Goal: Task Accomplishment & Management: Manage account settings

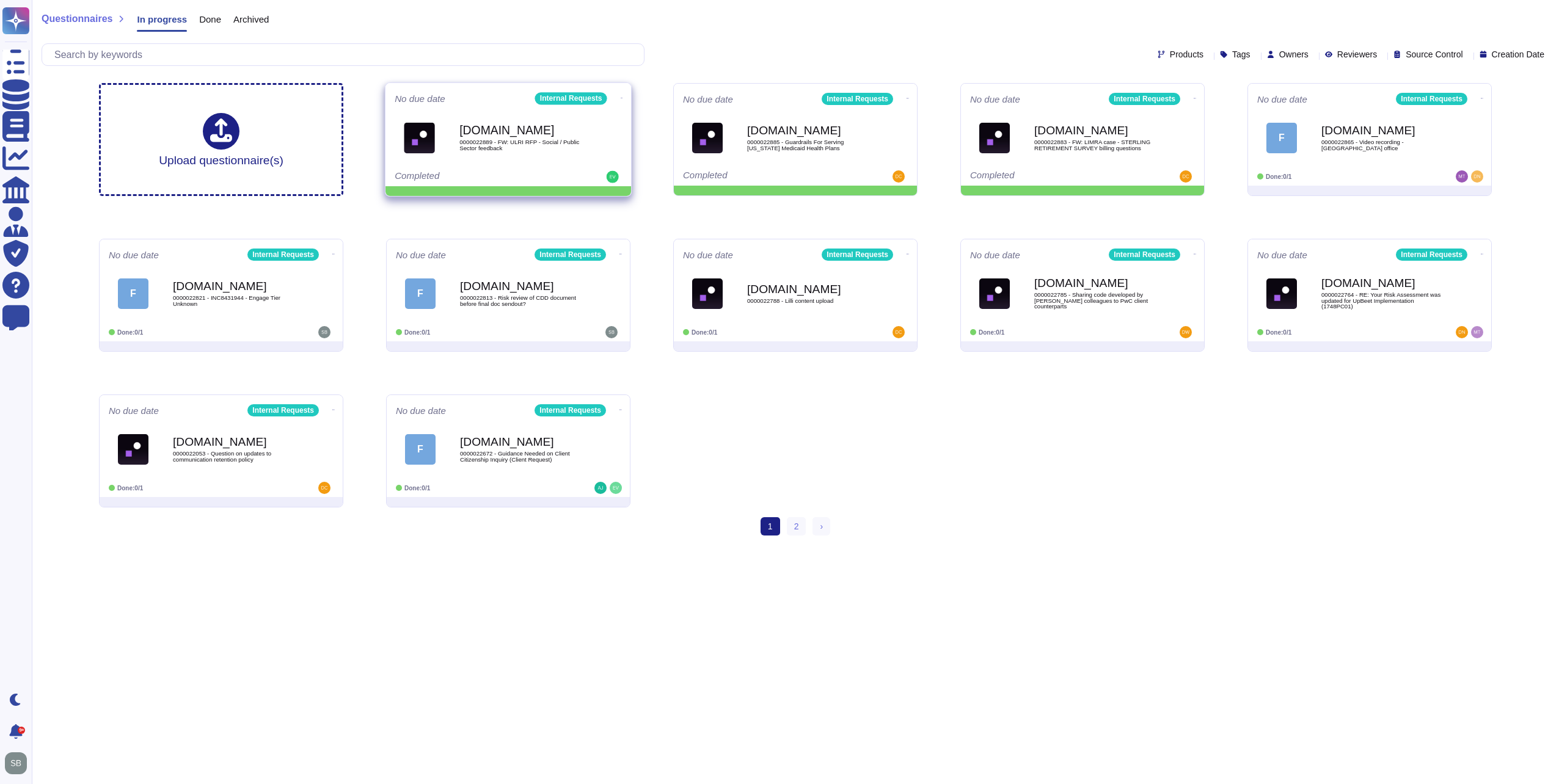
click at [621, 97] on icon at bounding box center [621, 98] width 2 height 3
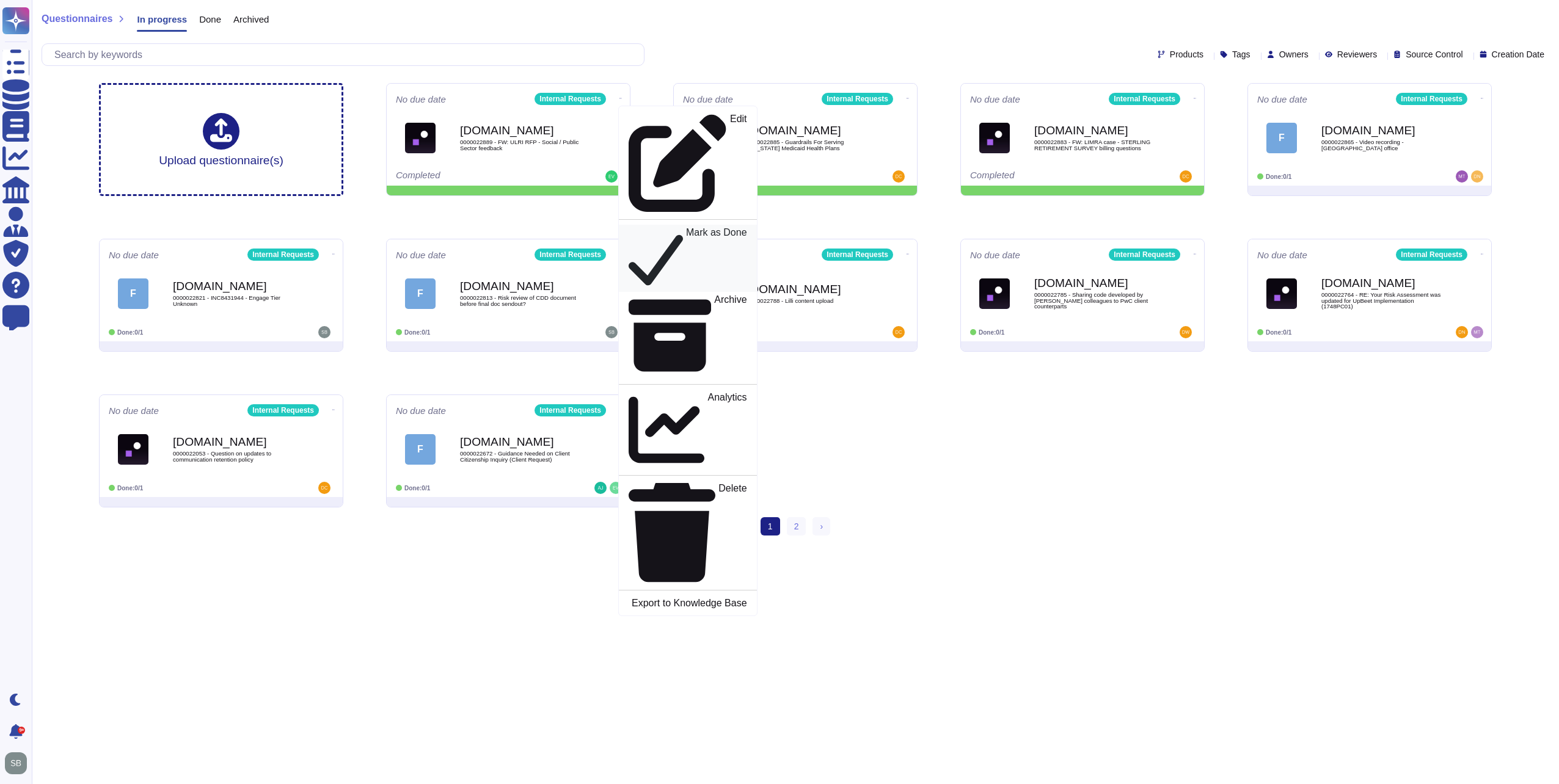
click at [687, 228] on p "Mark as Done" at bounding box center [717, 259] width 61 height 62
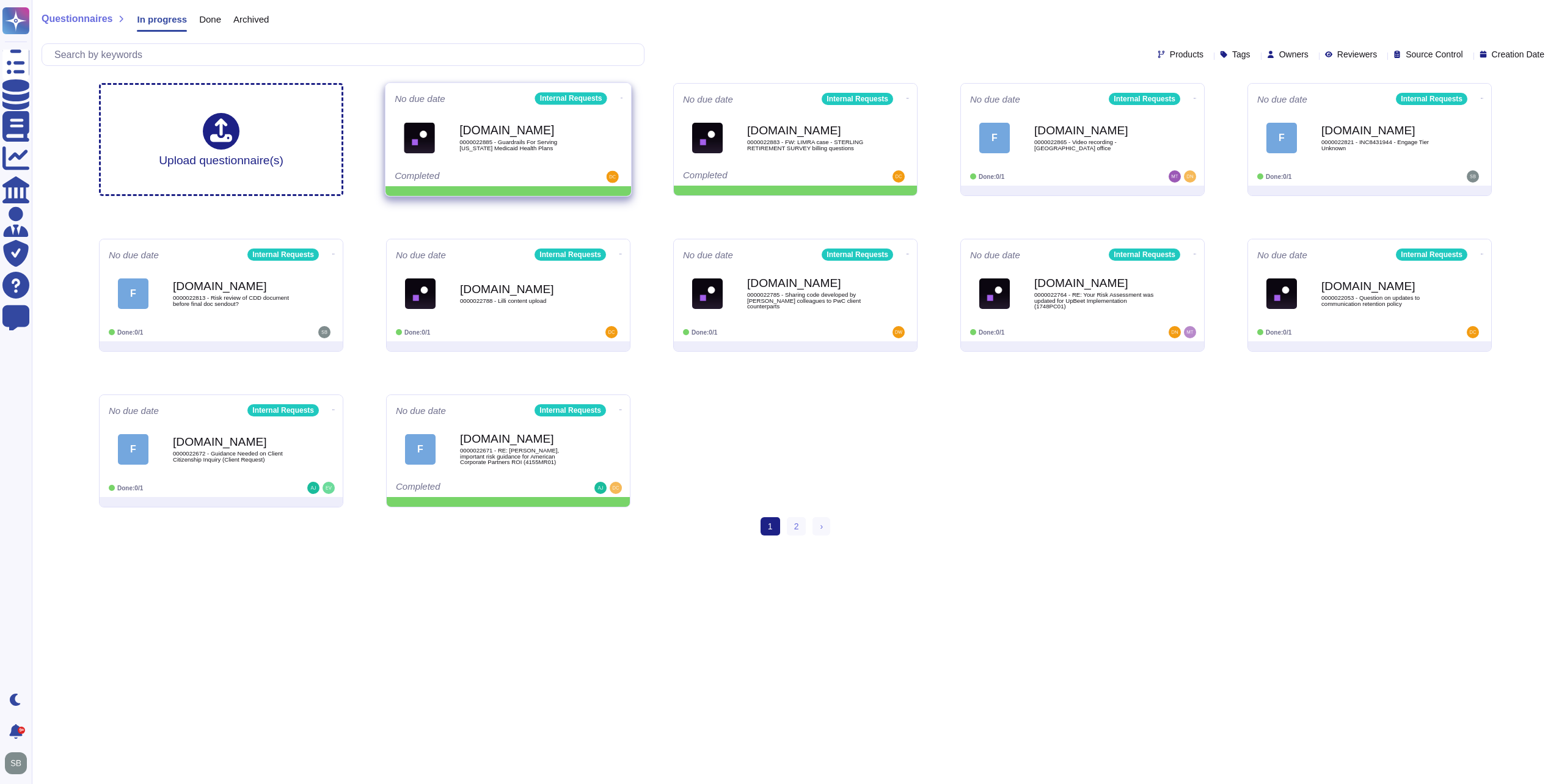
click at [621, 97] on icon at bounding box center [621, 98] width 2 height 3
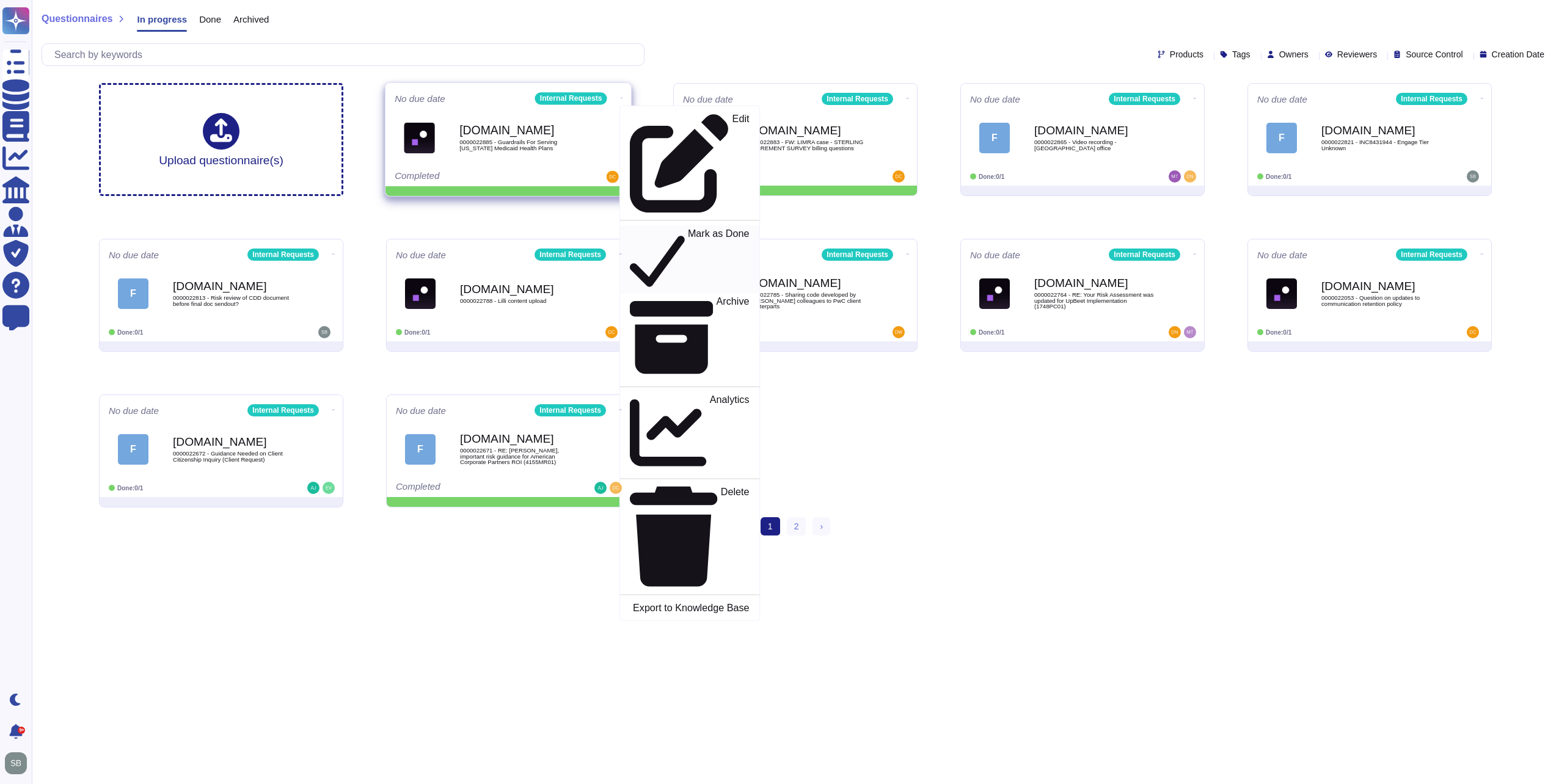
click at [688, 229] on p "Mark as Done" at bounding box center [719, 260] width 62 height 62
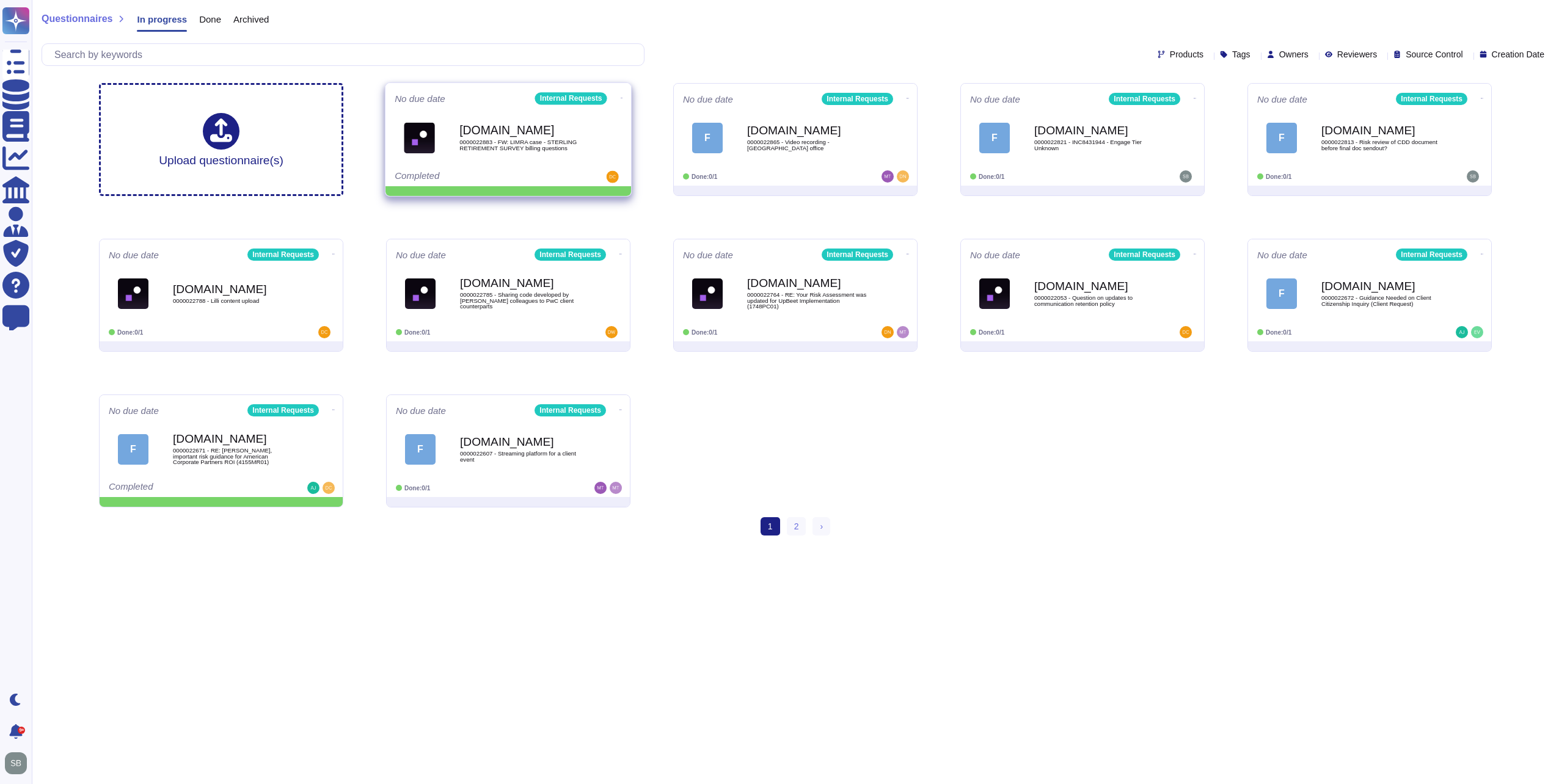
click at [621, 97] on icon at bounding box center [621, 98] width 2 height 3
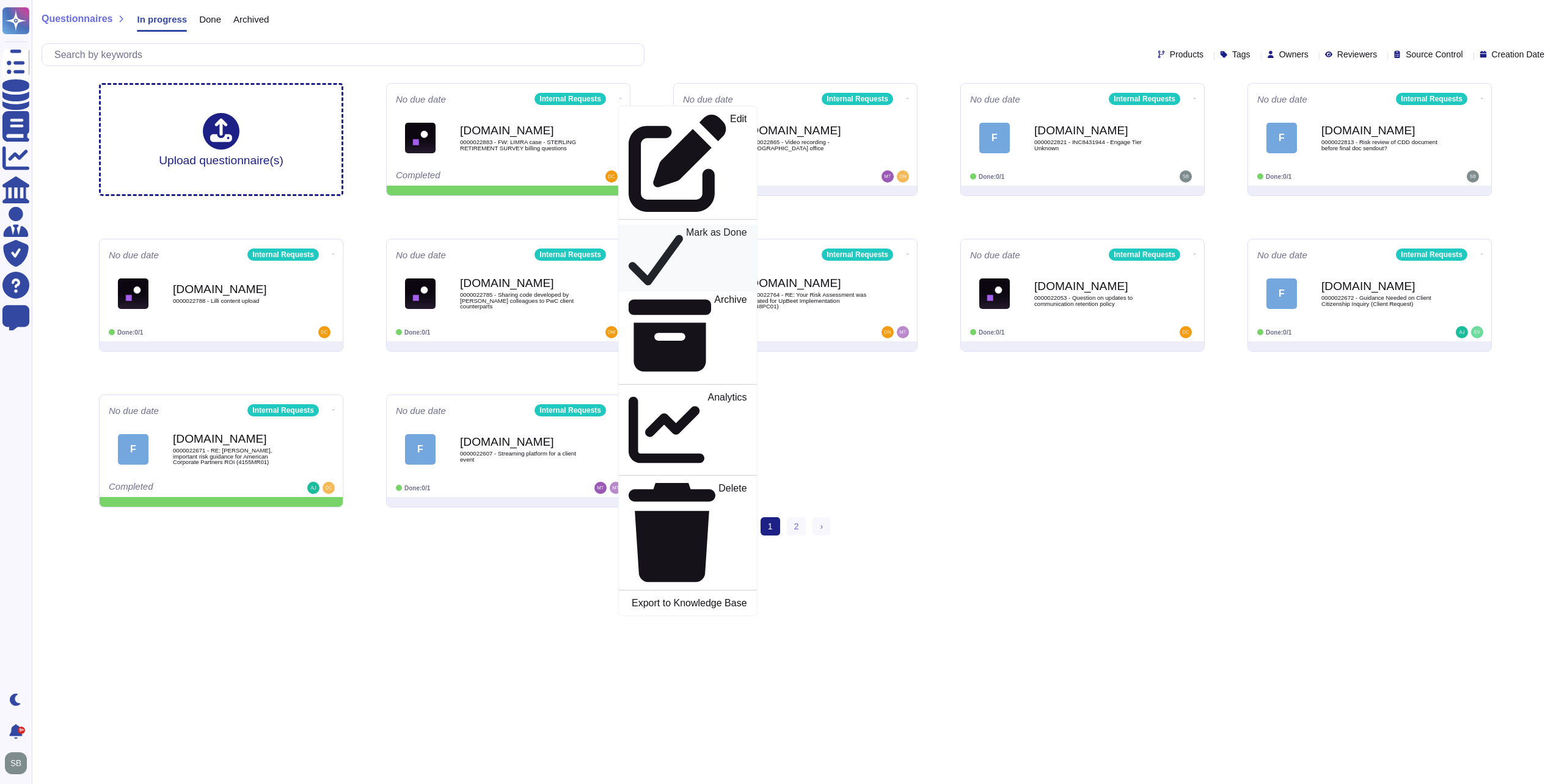
click at [687, 228] on p "Mark as Done" at bounding box center [717, 259] width 61 height 62
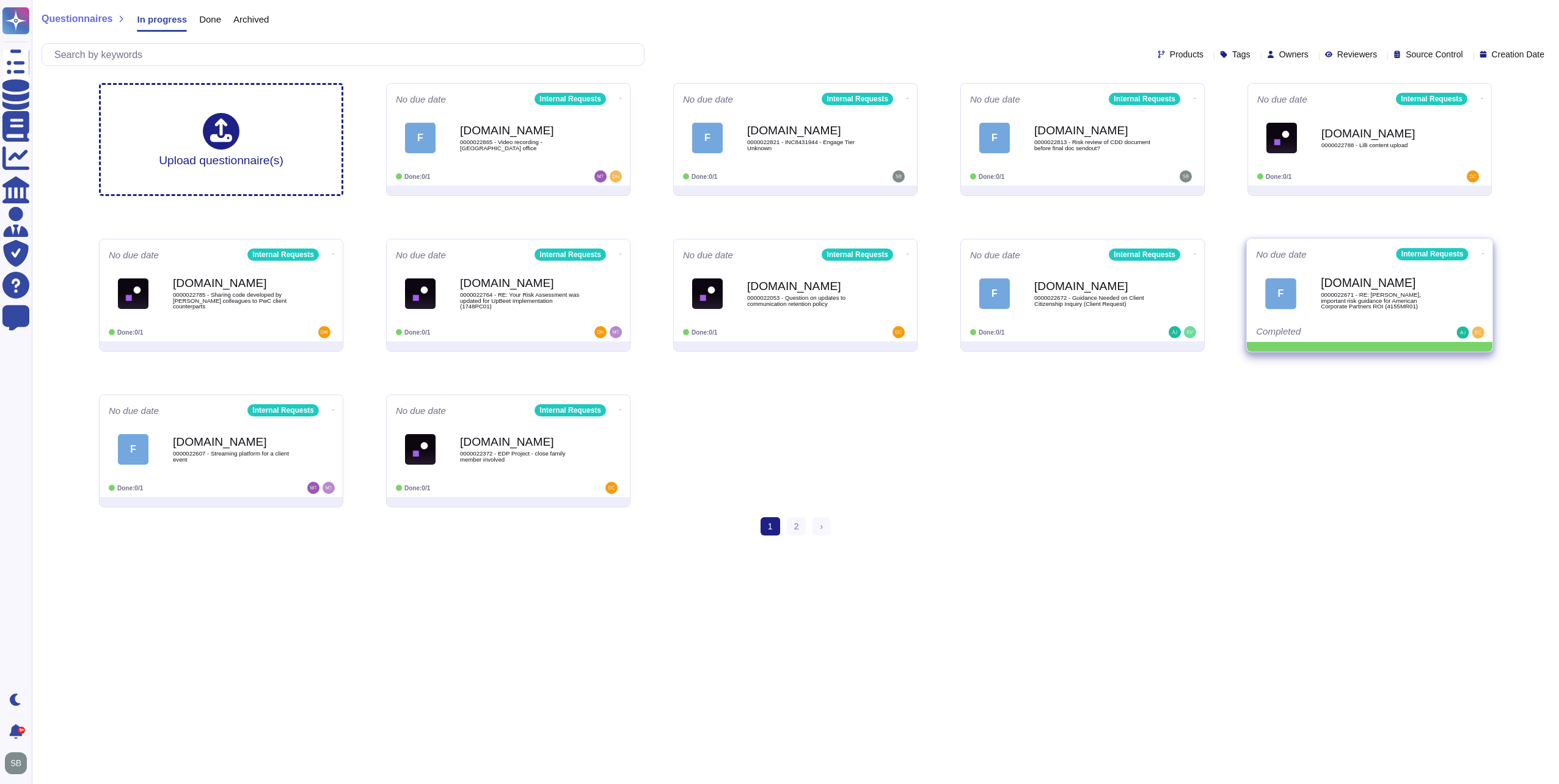
click at [1168, 253] on icon at bounding box center [1483, 254] width 2 height 3
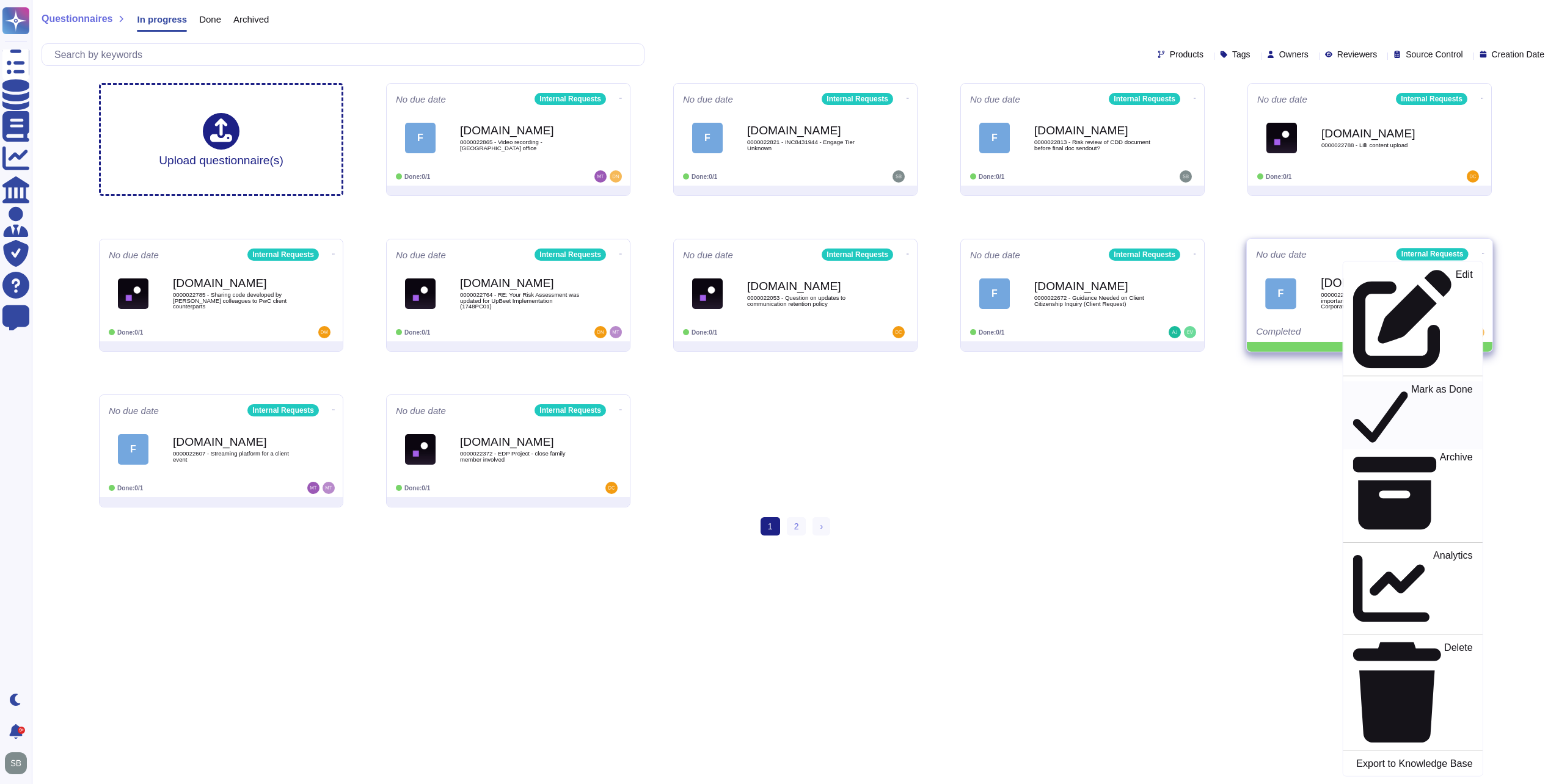
click at [1168, 384] on p "Mark as Done" at bounding box center [1442, 415] width 62 height 62
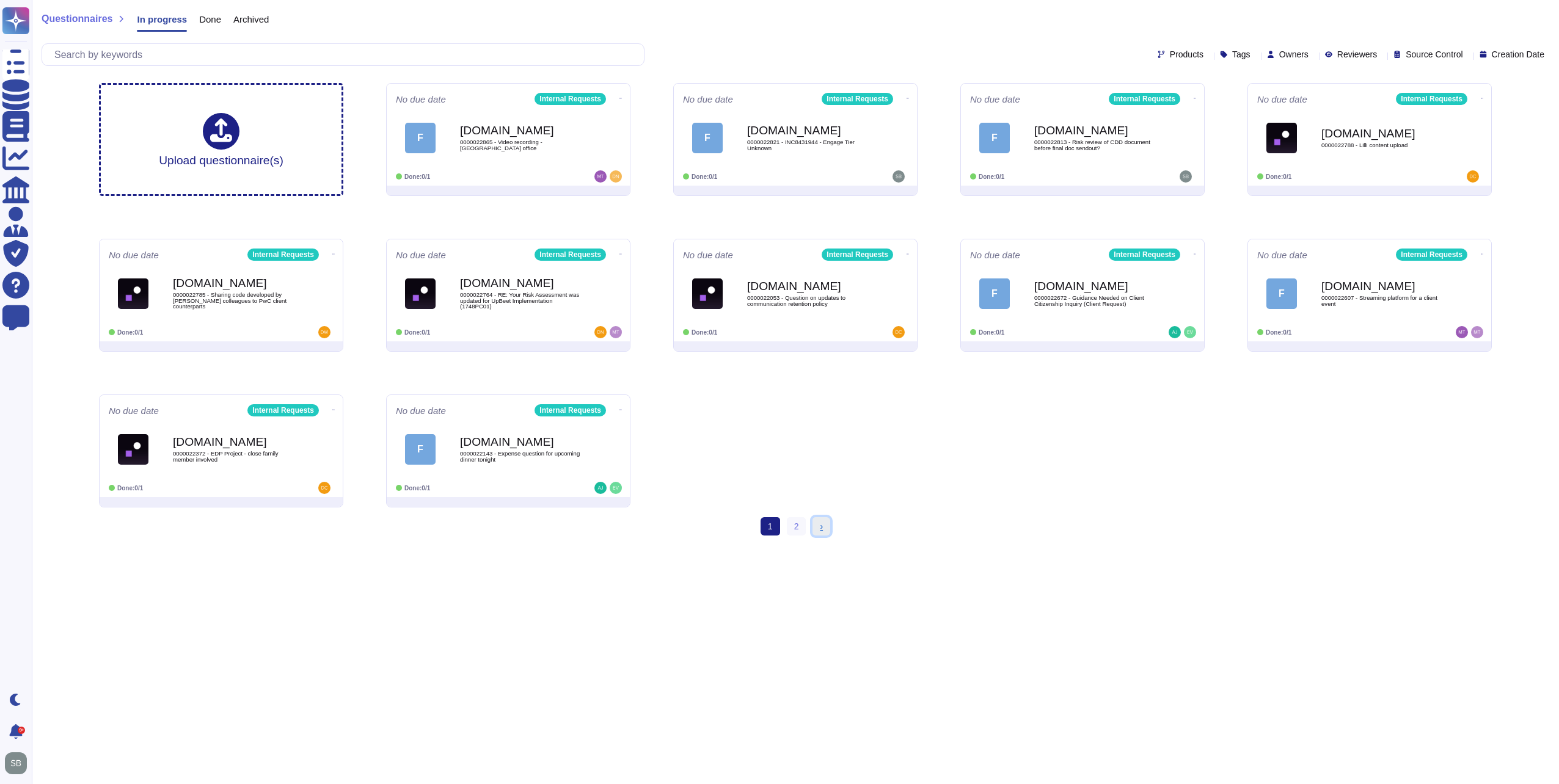
click at [822, 528] on span "›" at bounding box center [821, 526] width 3 height 10
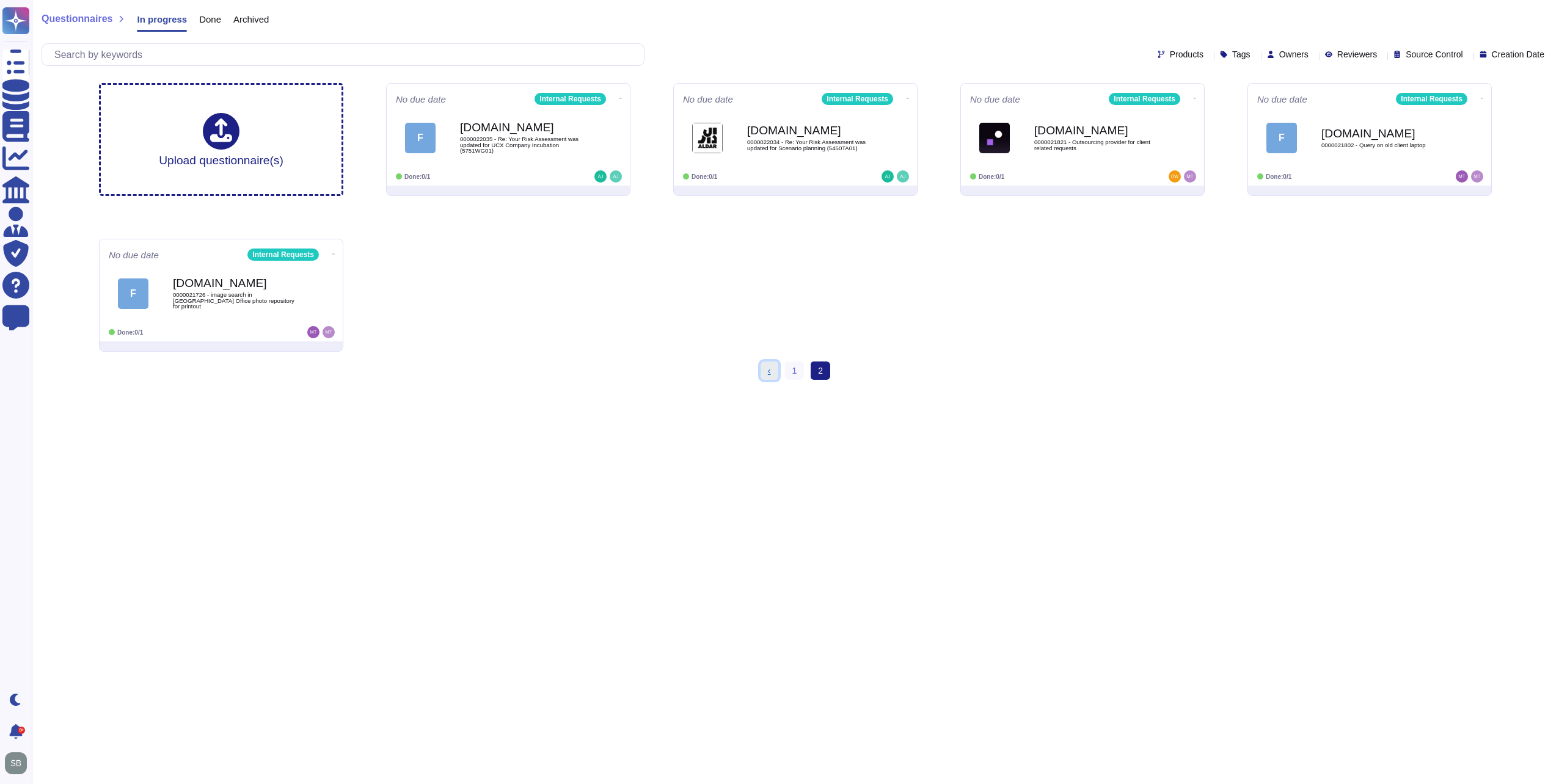
click at [773, 367] on link "‹ Previous" at bounding box center [769, 371] width 18 height 19
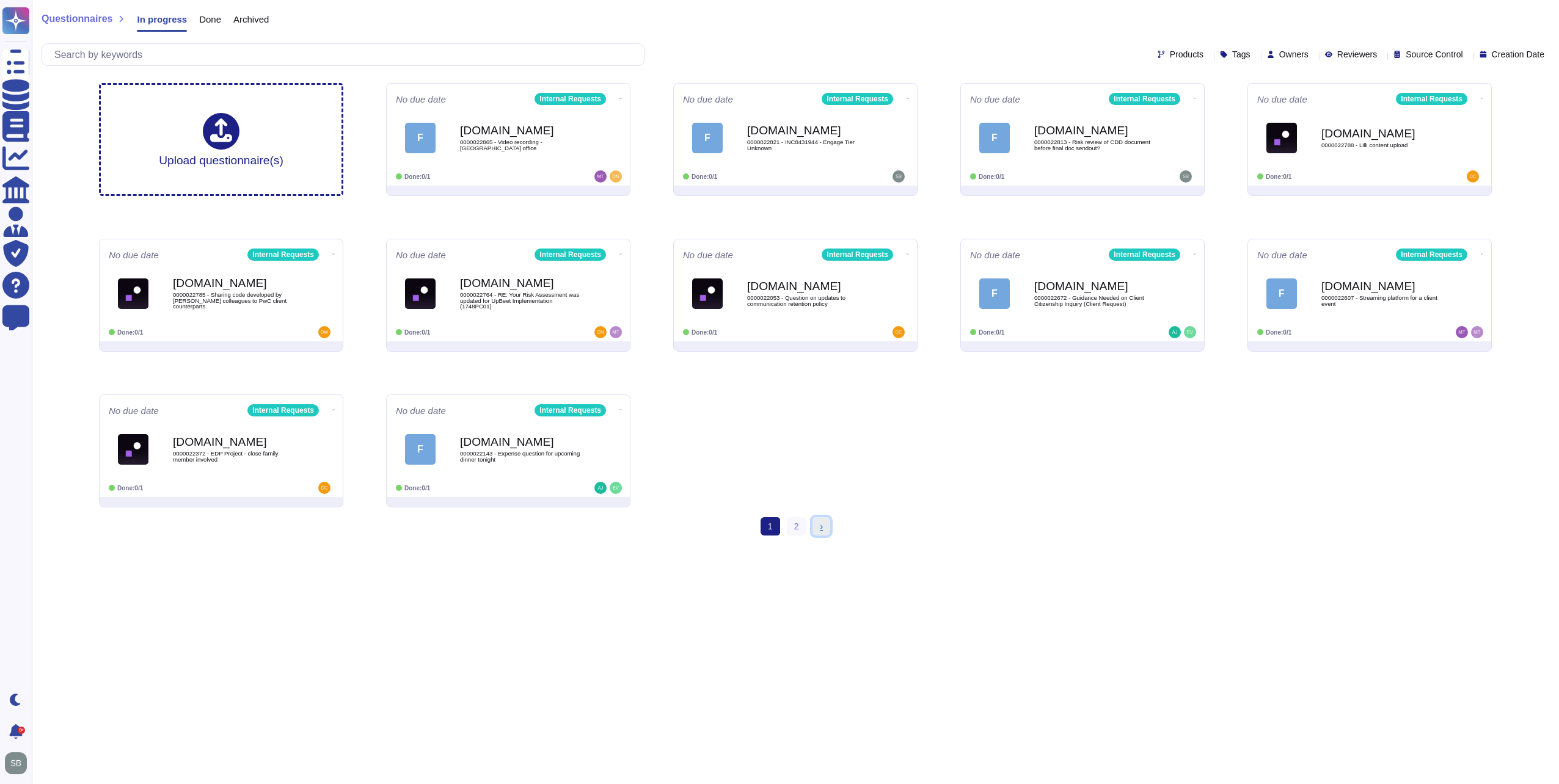
click at [821, 529] on span "›" at bounding box center [821, 526] width 3 height 10
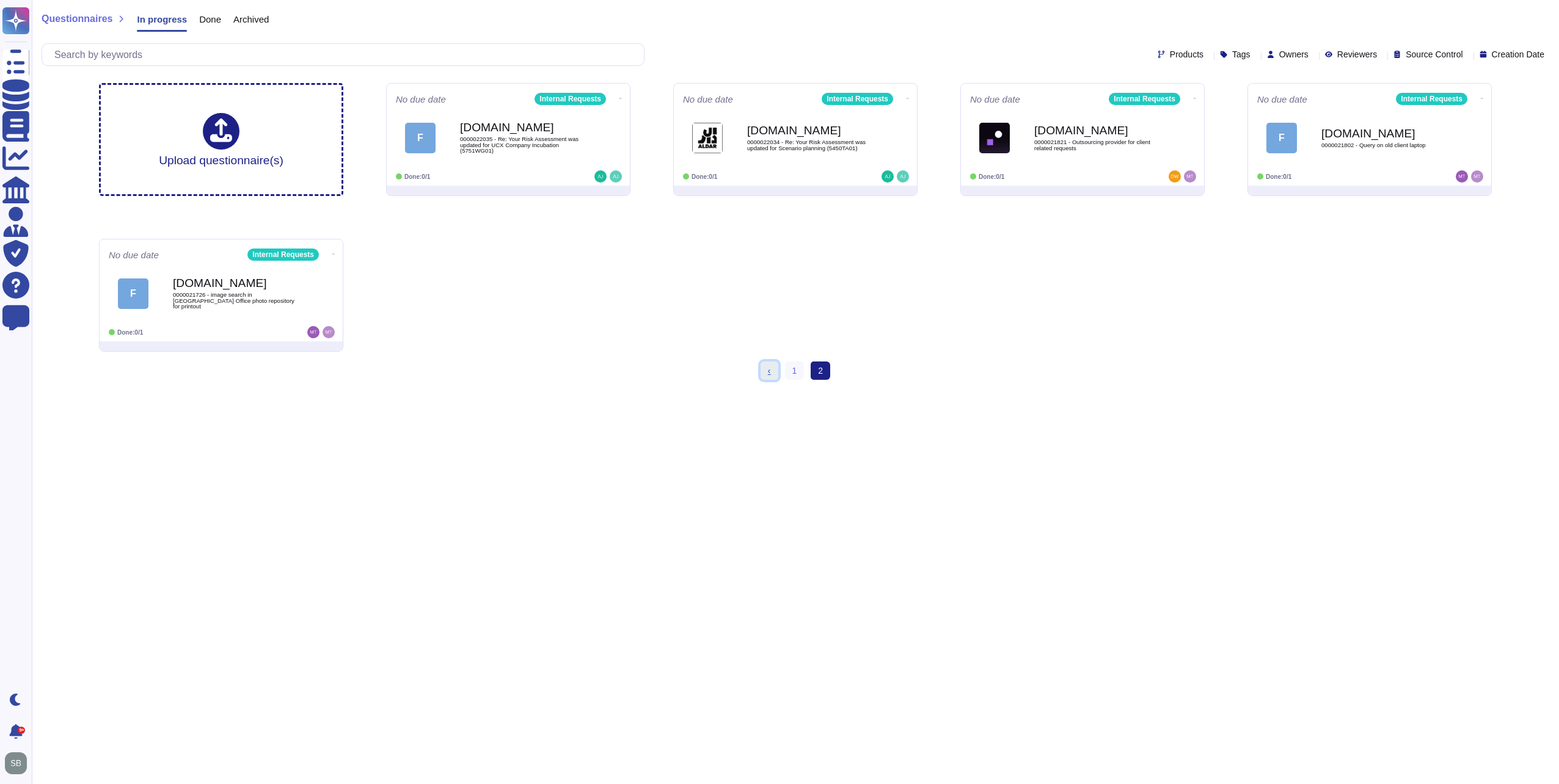
click at [773, 372] on link "‹ Previous" at bounding box center [769, 371] width 18 height 19
